Goal: Task Accomplishment & Management: Use online tool/utility

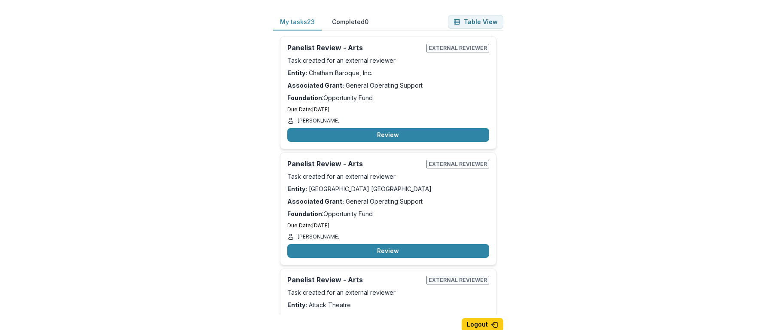
scroll to position [7, 0]
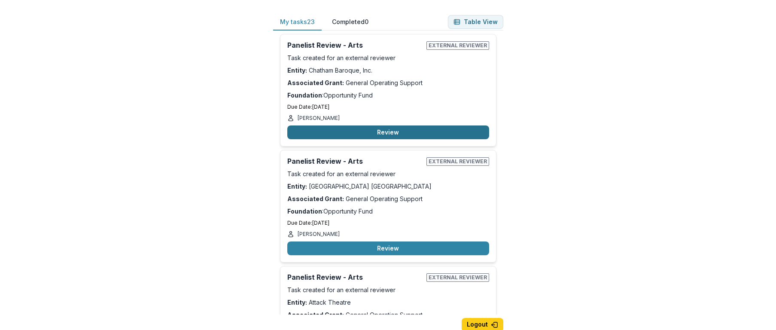
click at [389, 131] on button "Review" at bounding box center [388, 132] width 202 height 14
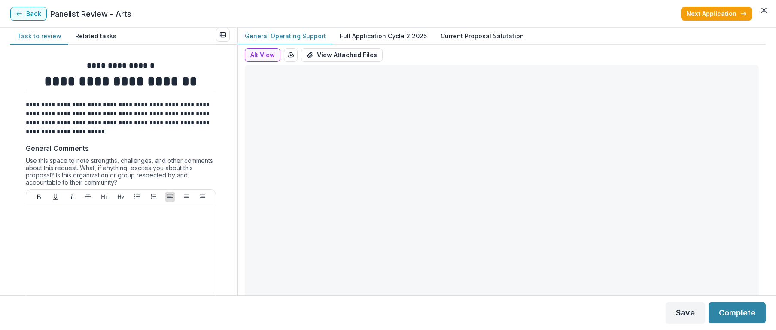
type input "*******"
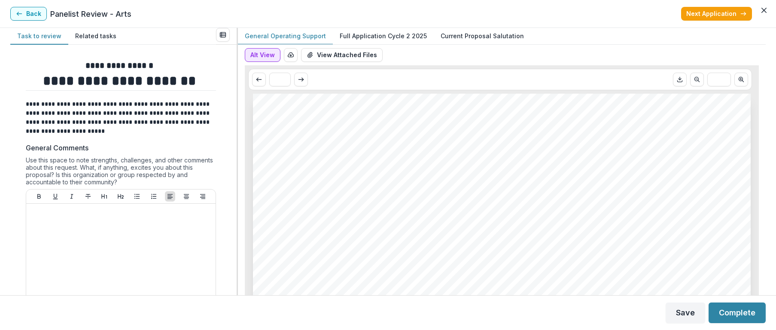
click at [267, 54] on button "Alt View" at bounding box center [263, 55] width 36 height 14
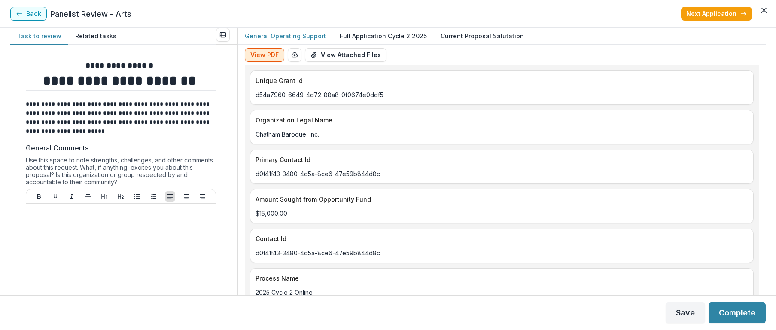
click at [267, 54] on button "View PDF" at bounding box center [265, 55] width 40 height 14
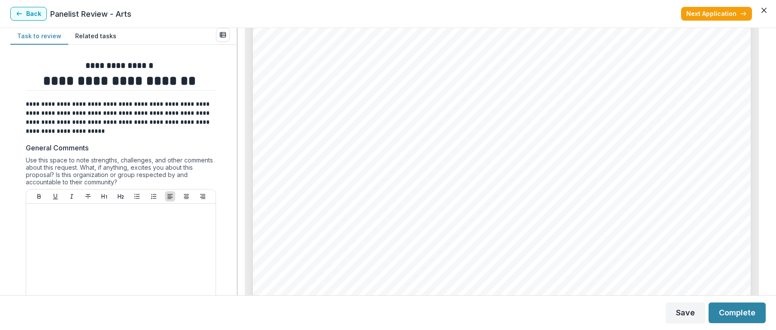
scroll to position [901, 0]
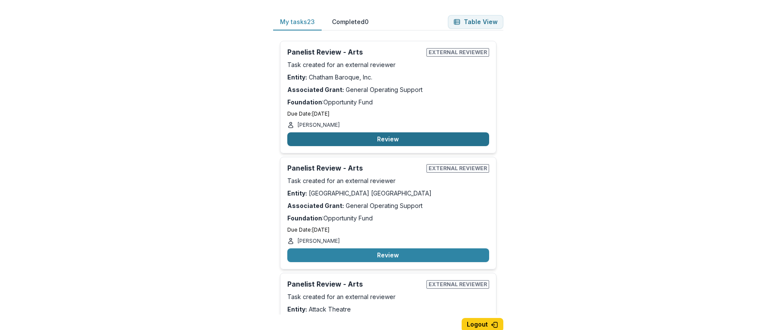
click at [393, 137] on button "Review" at bounding box center [388, 139] width 202 height 14
type input "*******"
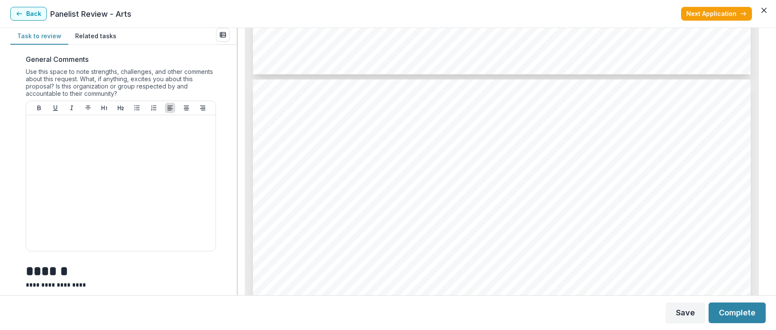
scroll to position [3560, 0]
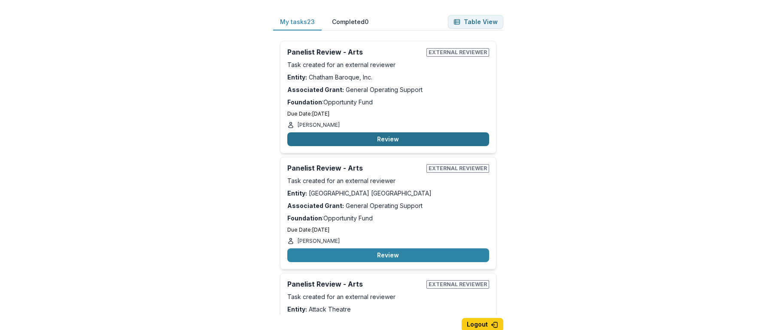
click at [317, 143] on button "Review" at bounding box center [388, 139] width 202 height 14
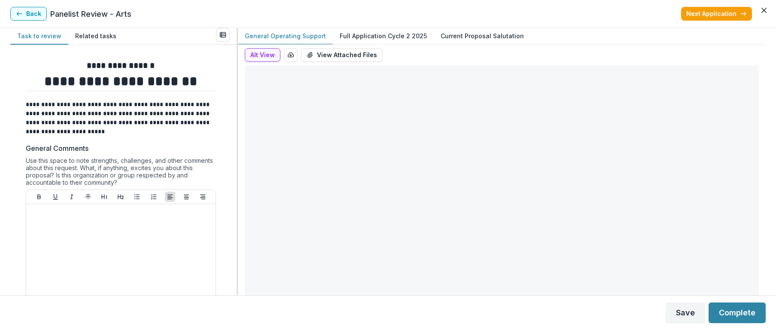
type input "*******"
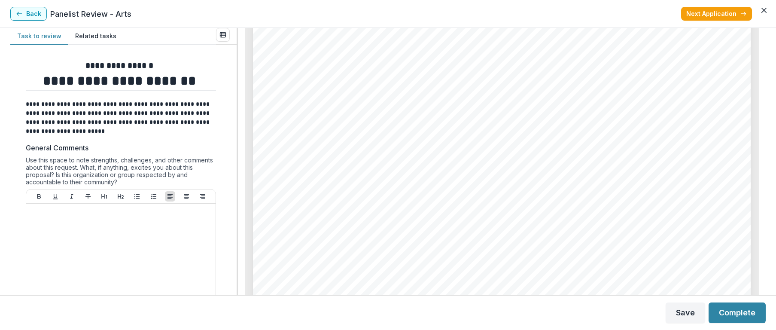
scroll to position [3793, 0]
drag, startPoint x: 279, startPoint y: 152, endPoint x: 357, endPoint y: 155, distance: 77.8
click at [357, 155] on div "Page: 6 General Operating Support *Conducted financial health assessments and c…" at bounding box center [502, 201] width 498 height 704
click at [283, 151] on link at bounding box center [391, 151] width 216 height 10
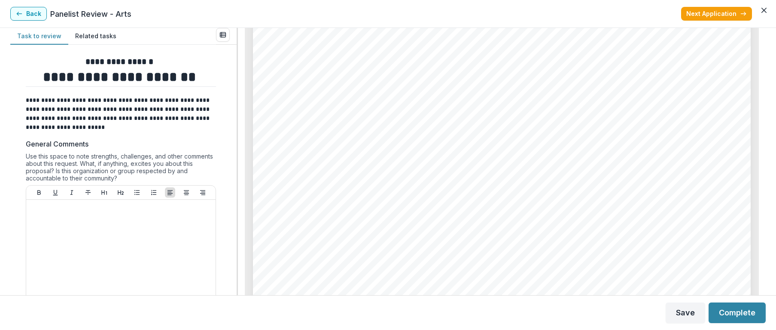
scroll to position [2342, 0]
